Goal: Task Accomplishment & Management: Manage account settings

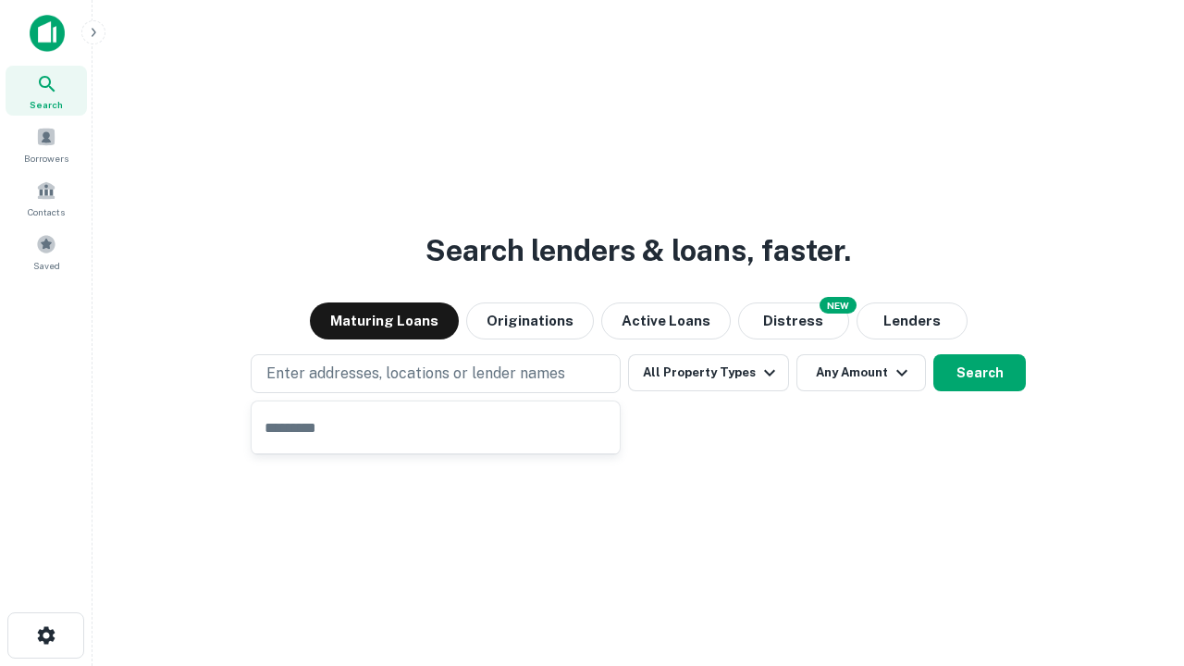
type input "**********"
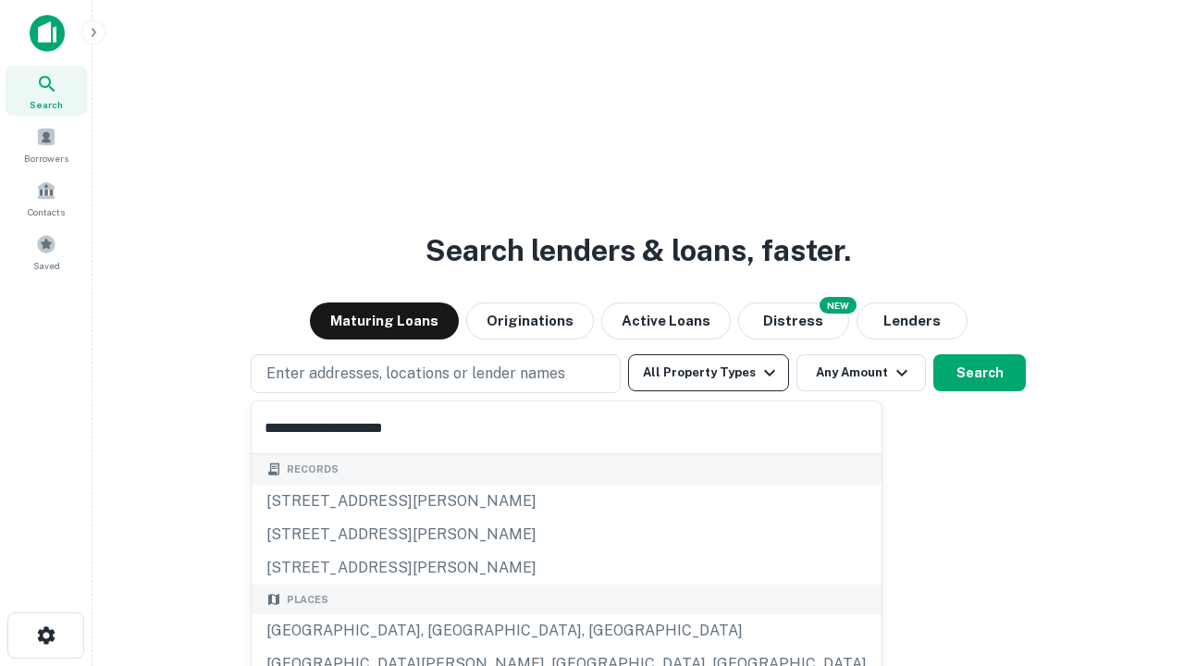
click at [709, 373] on button "All Property Types" at bounding box center [708, 372] width 161 height 37
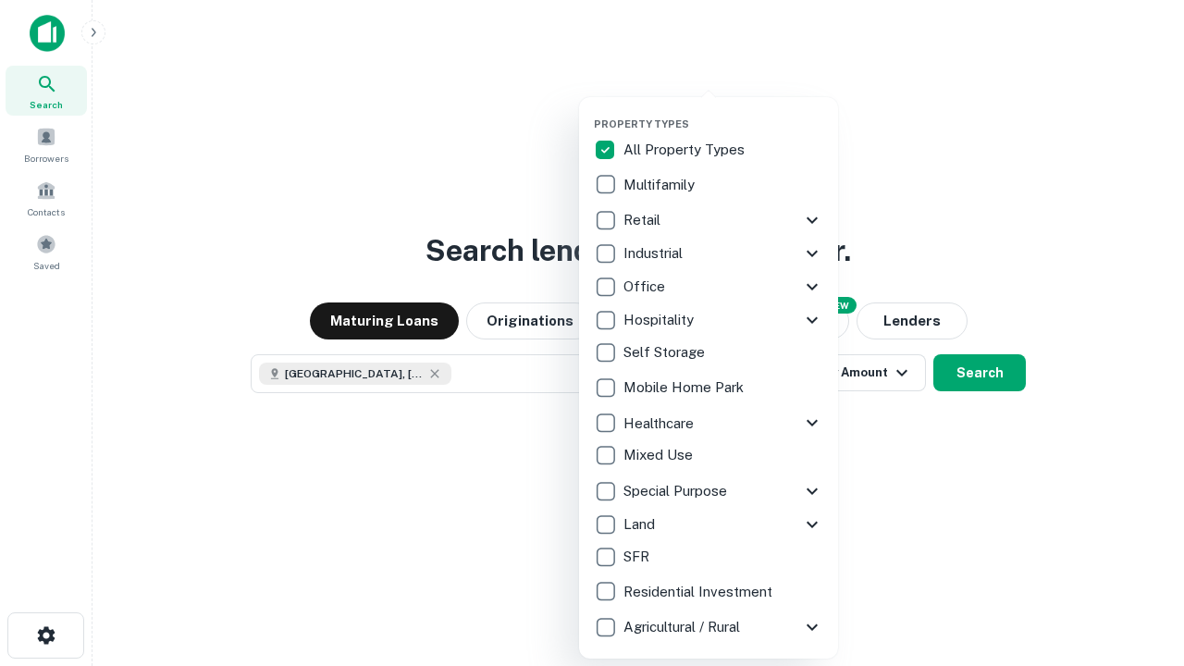
click at [724, 112] on button "button" at bounding box center [723, 112] width 259 height 1
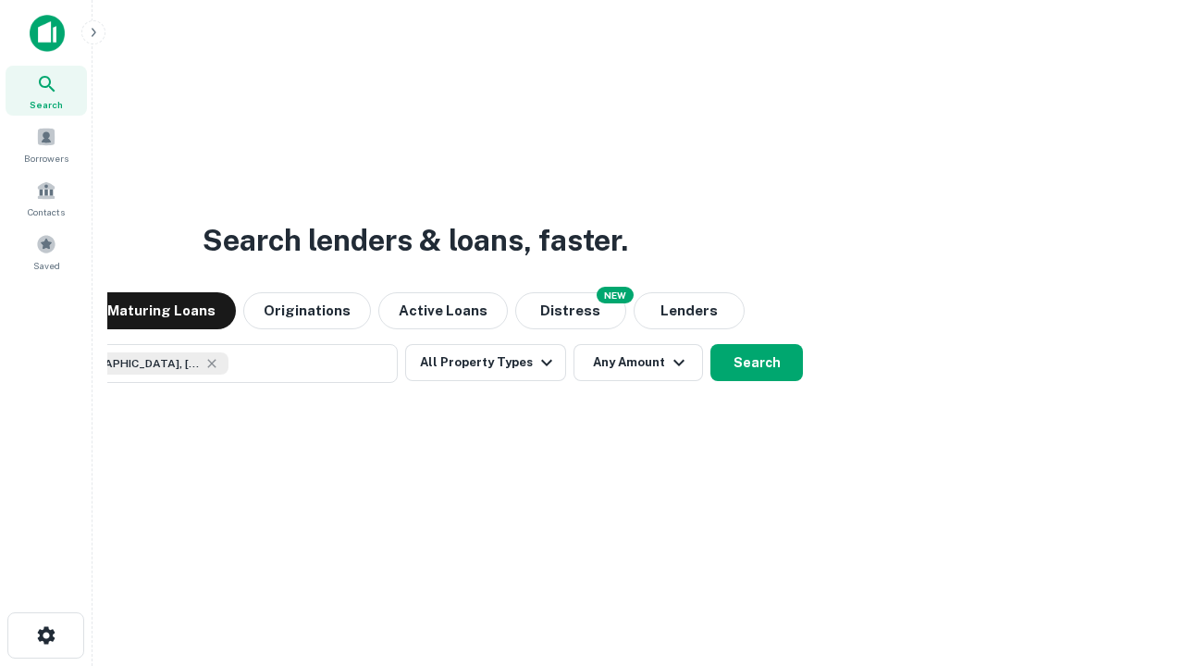
scroll to position [30, 0]
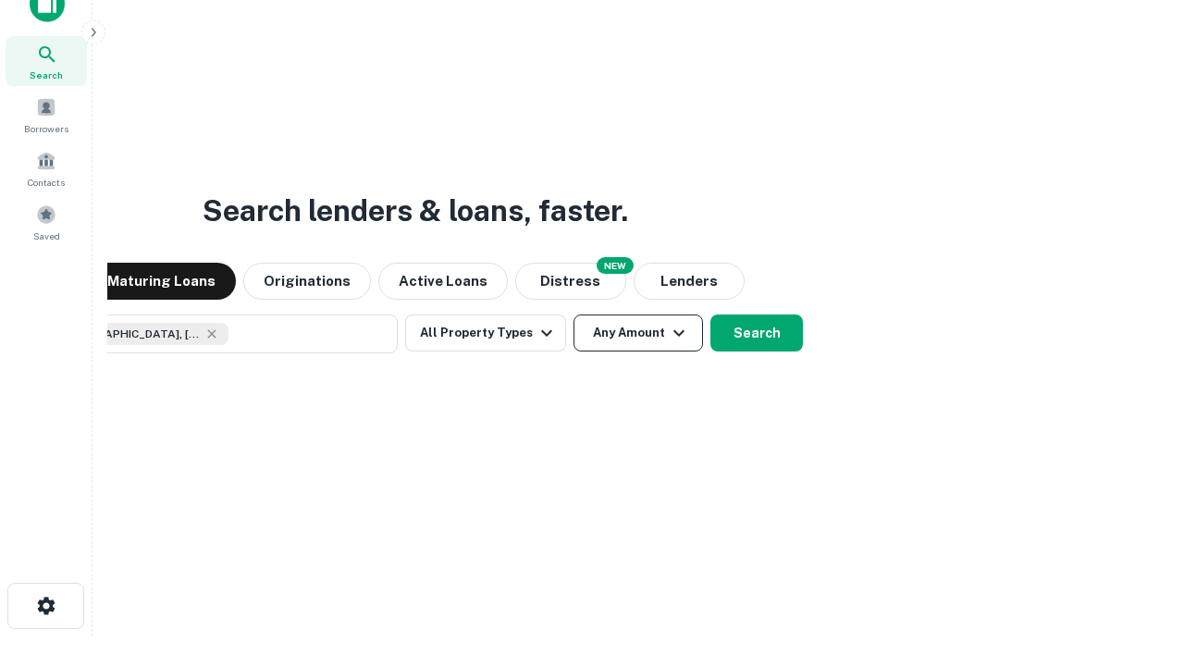
click at [574, 315] on button "Any Amount" at bounding box center [639, 333] width 130 height 37
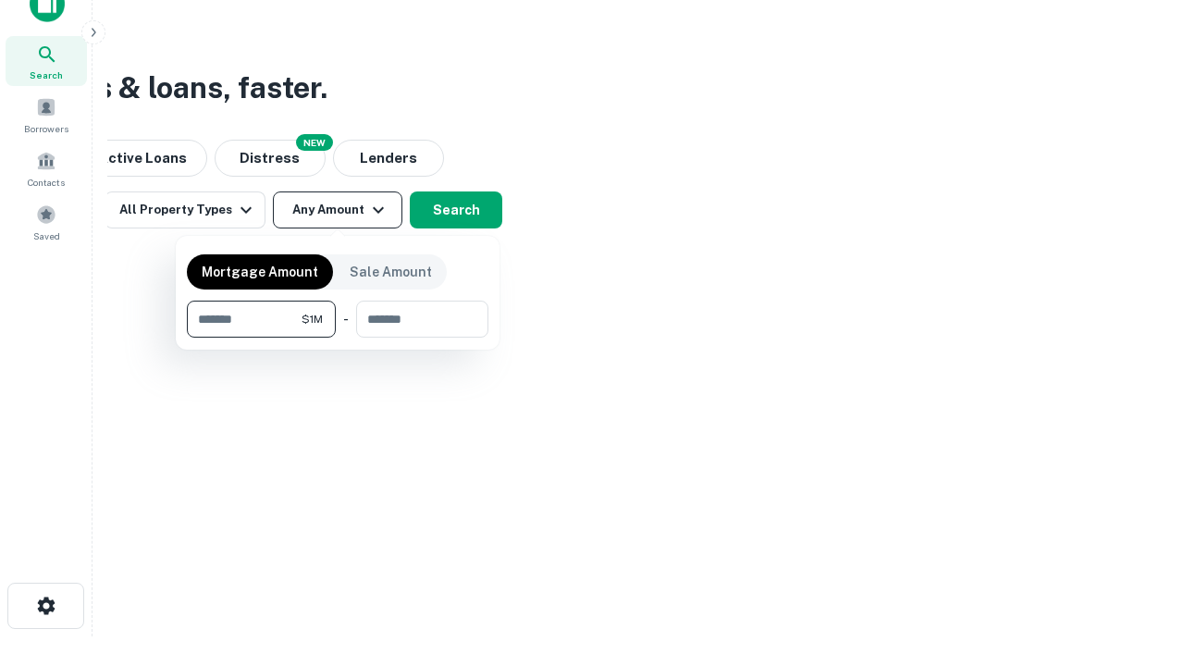
type input "*******"
click at [338, 338] on button "button" at bounding box center [338, 338] width 302 height 1
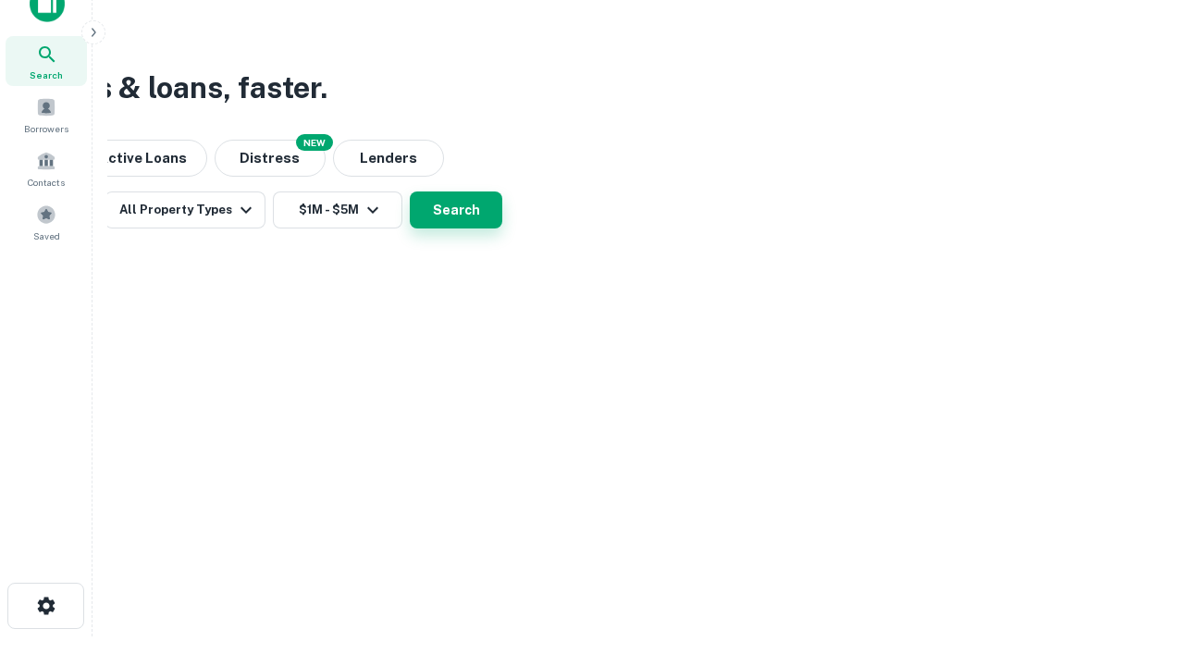
click at [502, 229] on button "Search" at bounding box center [456, 210] width 93 height 37
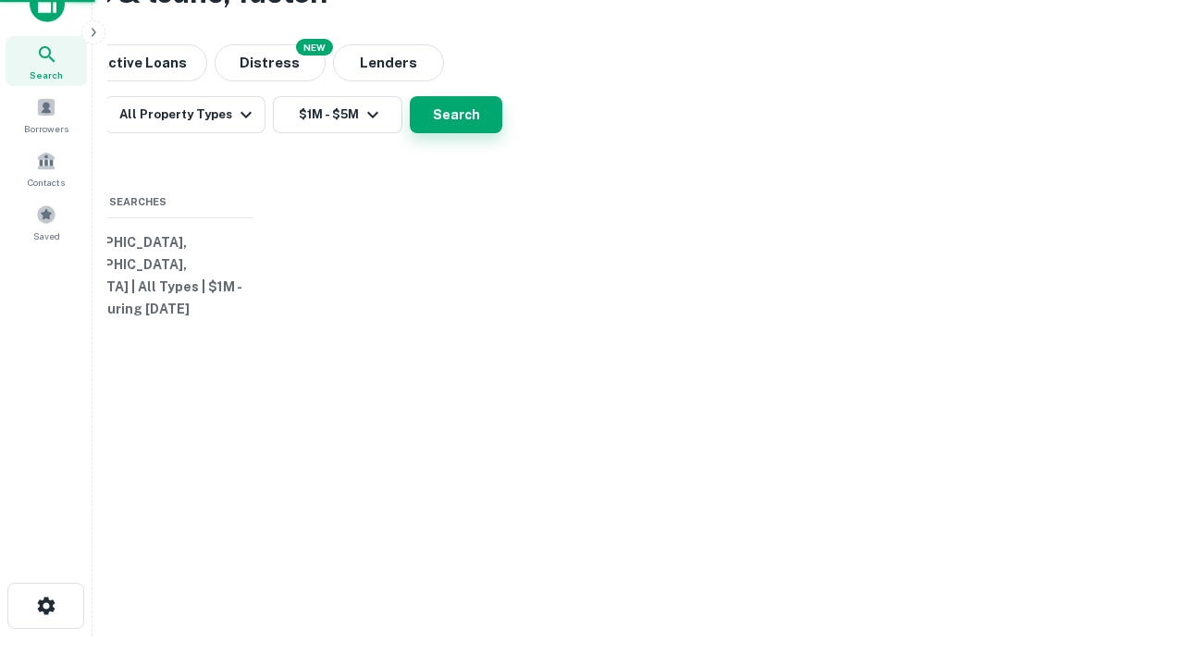
scroll to position [0, 341]
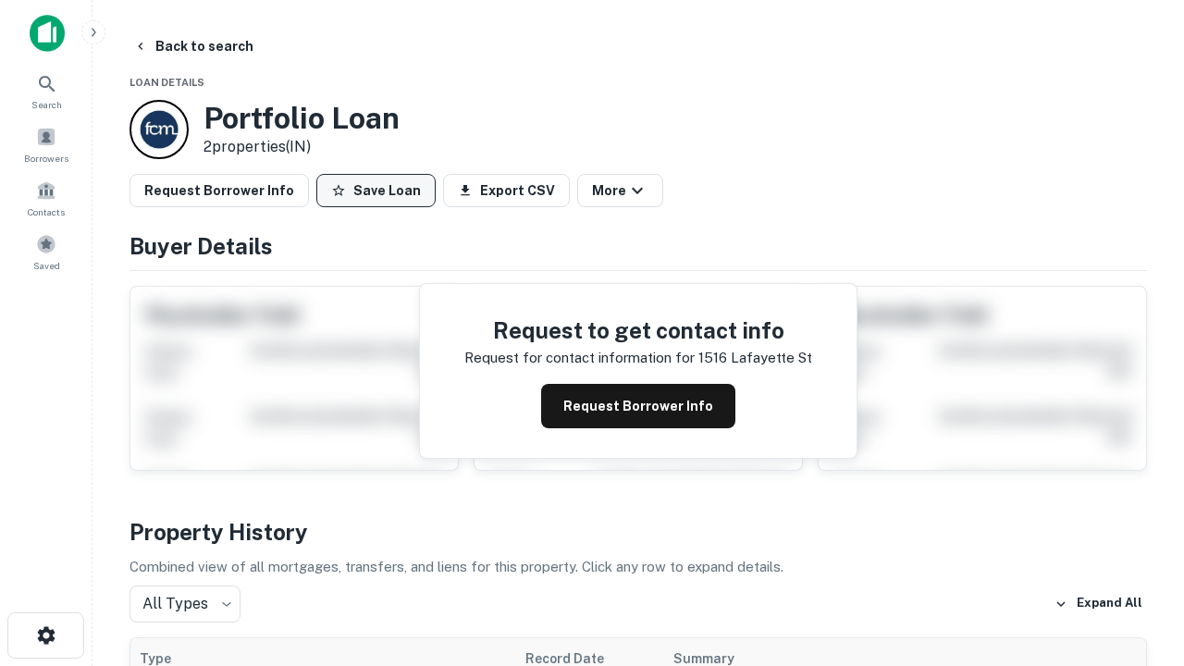
click at [376, 191] on button "Save Loan" at bounding box center [375, 190] width 119 height 33
click at [380, 191] on button "Loan Saved" at bounding box center [380, 190] width 128 height 33
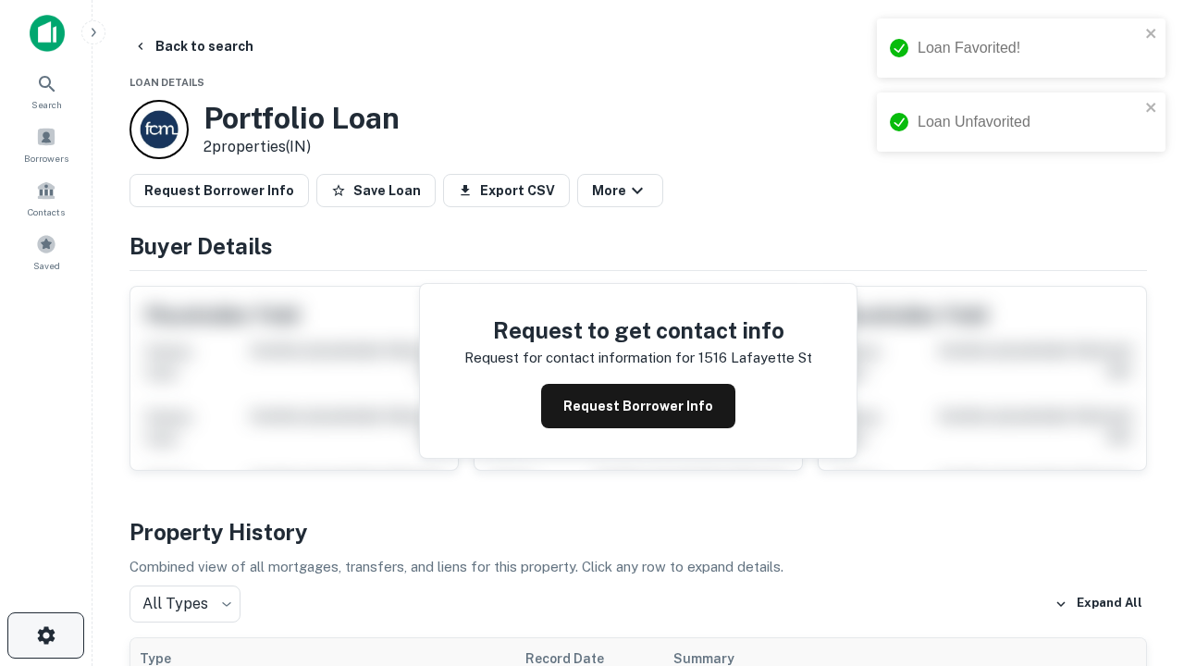
click at [45, 636] on icon "button" at bounding box center [46, 636] width 22 height 22
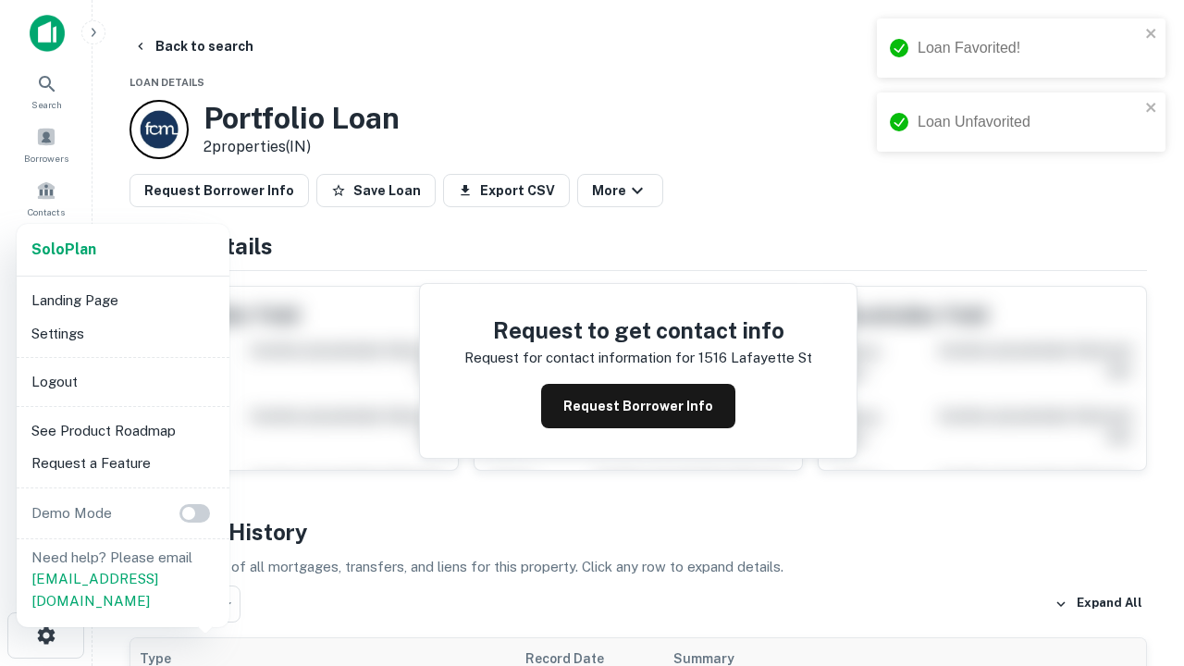
click at [122, 381] on li "Logout" at bounding box center [123, 381] width 198 height 33
